Goal: Task Accomplishment & Management: Use online tool/utility

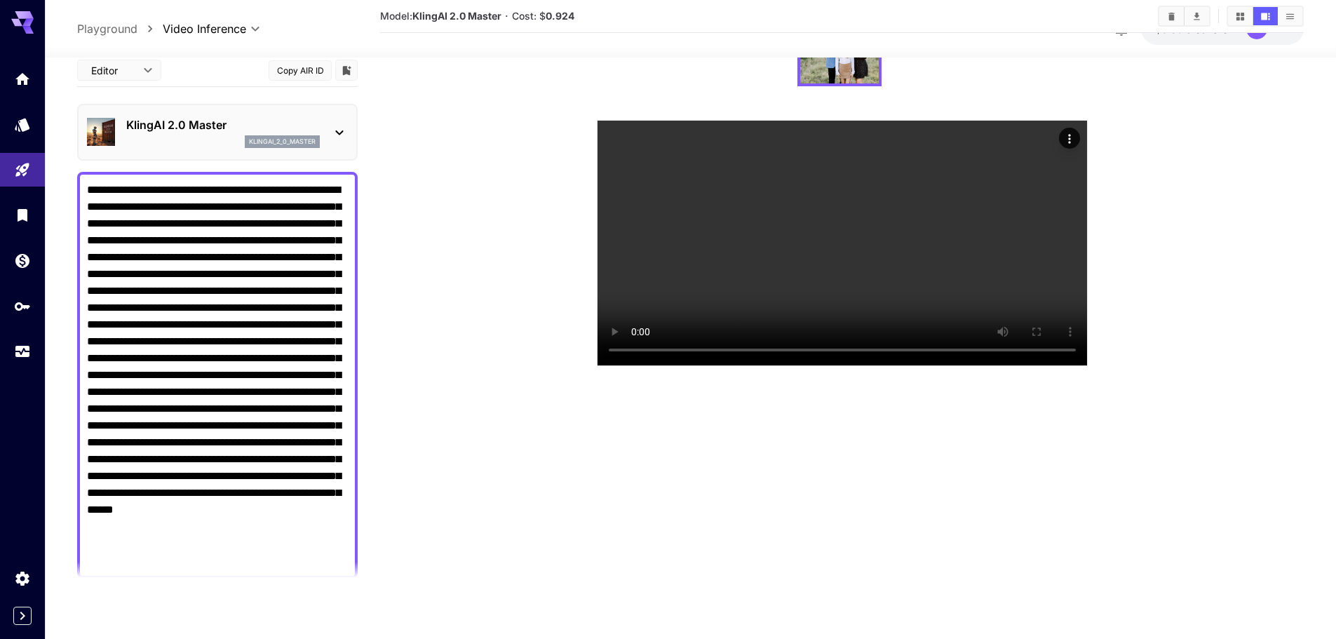
scroll to position [159, 0]
click at [503, 311] on section at bounding box center [841, 184] width 801 height 364
click at [514, 366] on section at bounding box center [841, 184] width 801 height 364
click at [513, 366] on section at bounding box center [841, 184] width 801 height 364
click at [429, 240] on section at bounding box center [841, 184] width 923 height 364
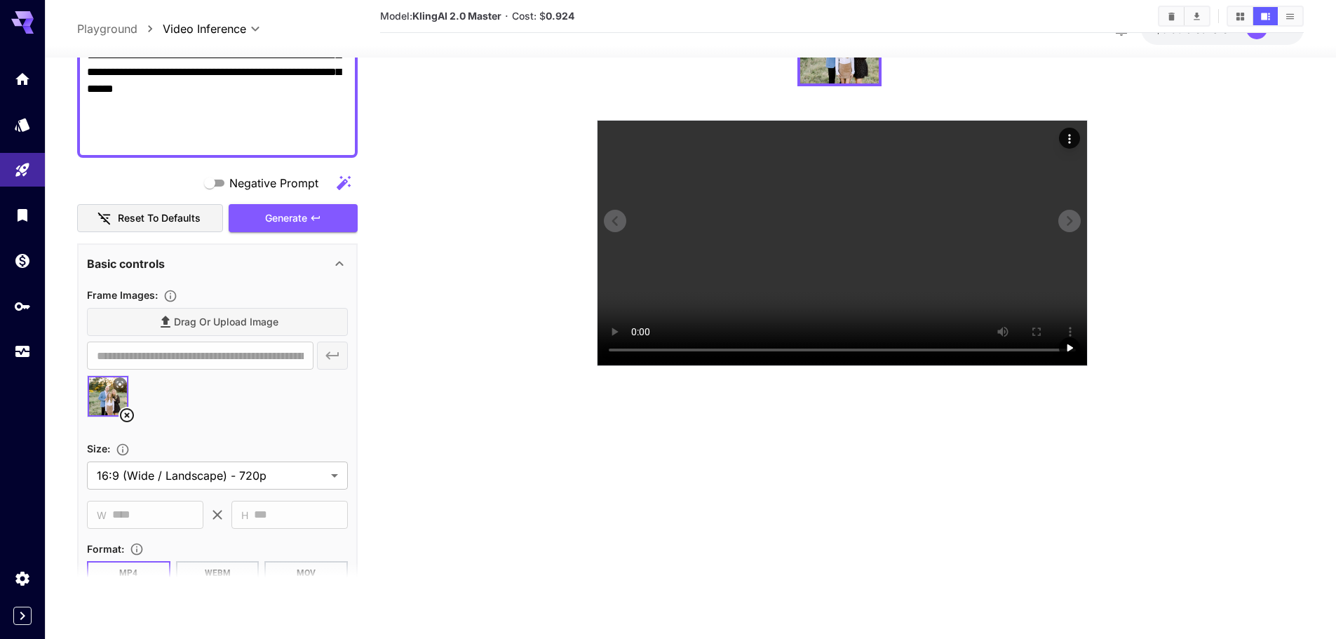
scroll to position [0, 0]
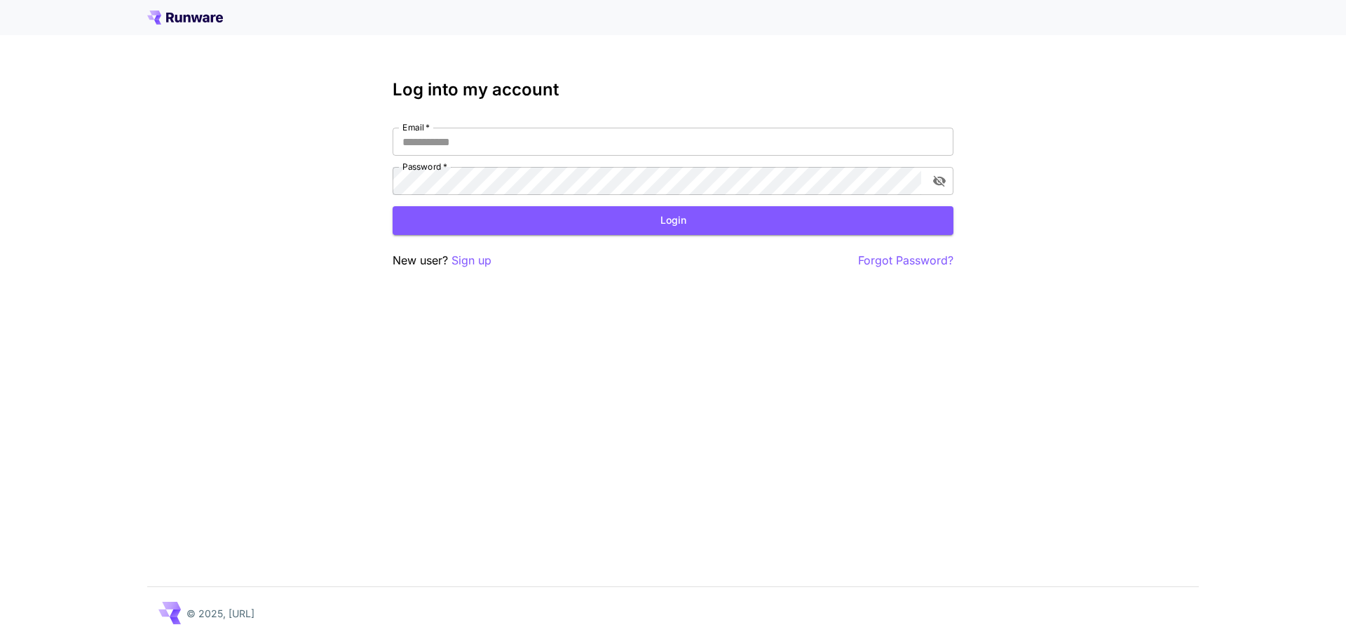
click at [654, 127] on div "Log into my account Email   * Email   * Password   * Password   * Login New use…" at bounding box center [673, 174] width 561 height 189
click at [654, 139] on input "Email   *" at bounding box center [673, 142] width 561 height 28
type input "**********"
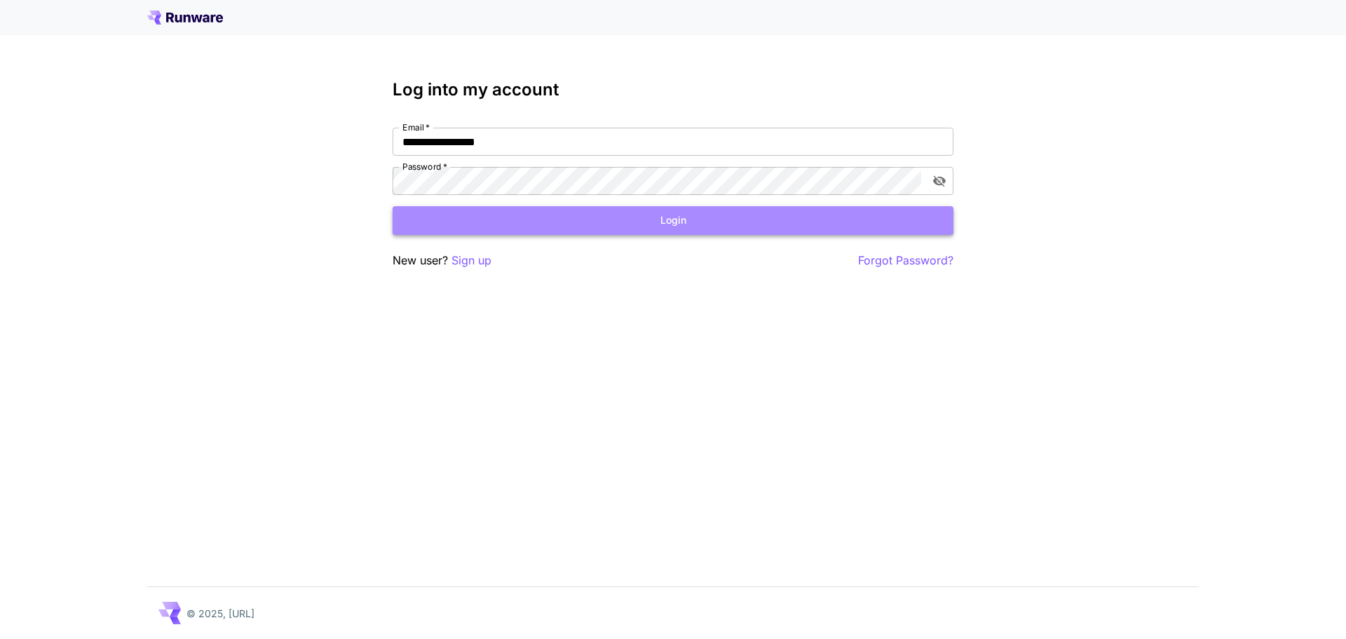
click at [524, 224] on button "Login" at bounding box center [673, 220] width 561 height 29
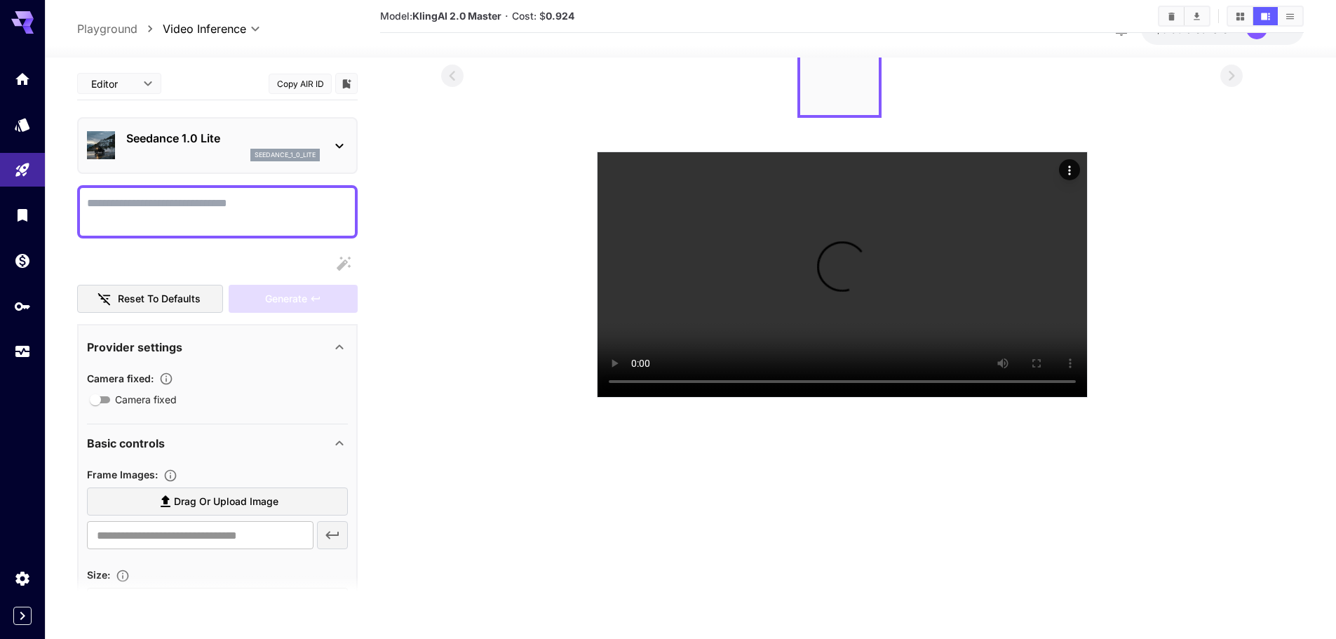
scroll to position [210, 0]
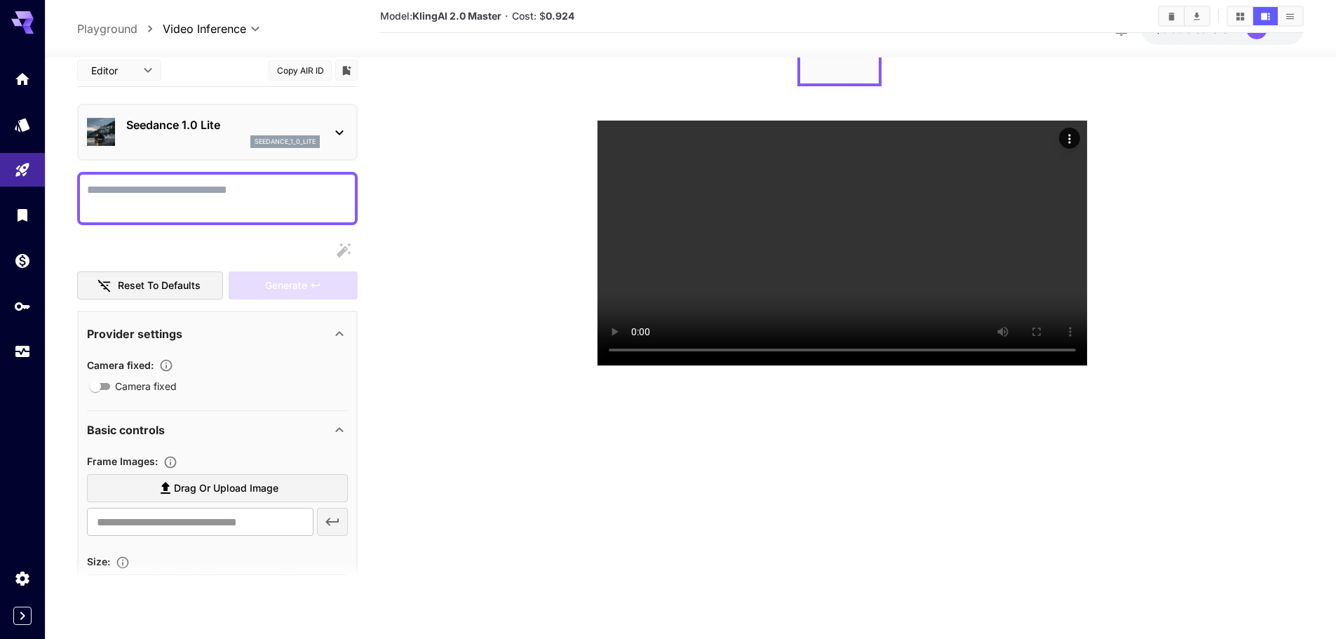
click at [464, 268] on section at bounding box center [841, 184] width 801 height 364
click at [454, 273] on section at bounding box center [841, 184] width 801 height 364
click at [441, 241] on section at bounding box center [841, 184] width 801 height 364
click at [494, 183] on section at bounding box center [841, 184] width 801 height 364
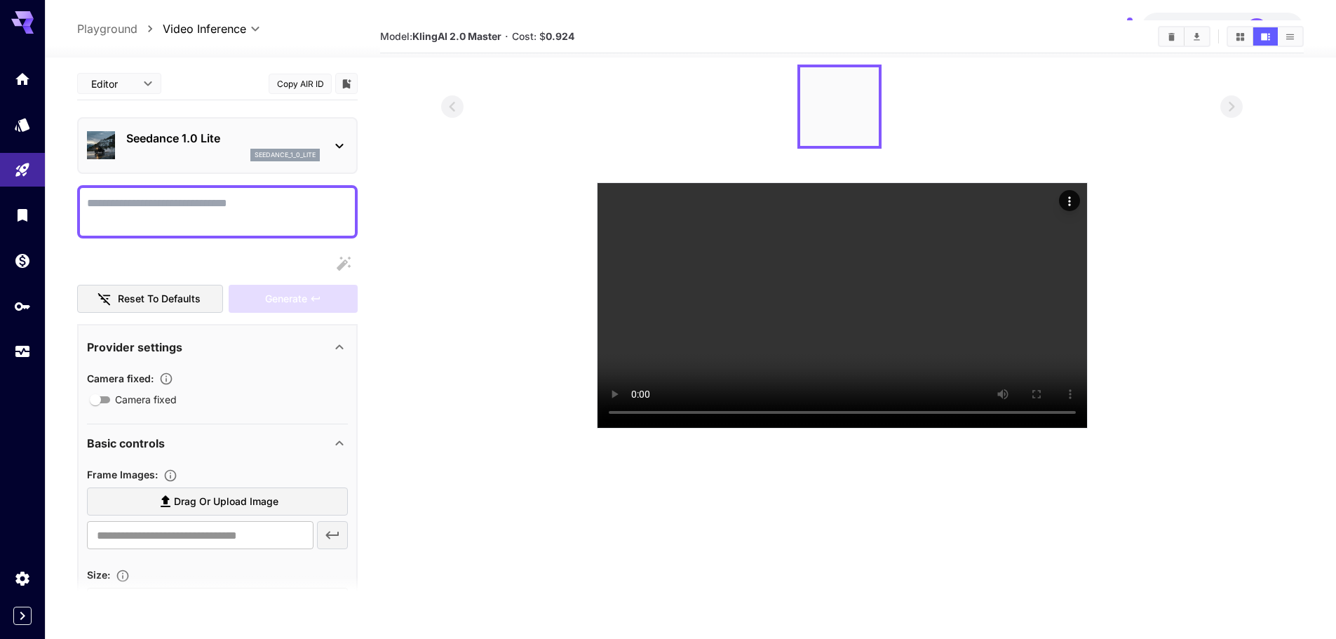
scroll to position [0, 0]
